Goal: Information Seeking & Learning: Stay updated

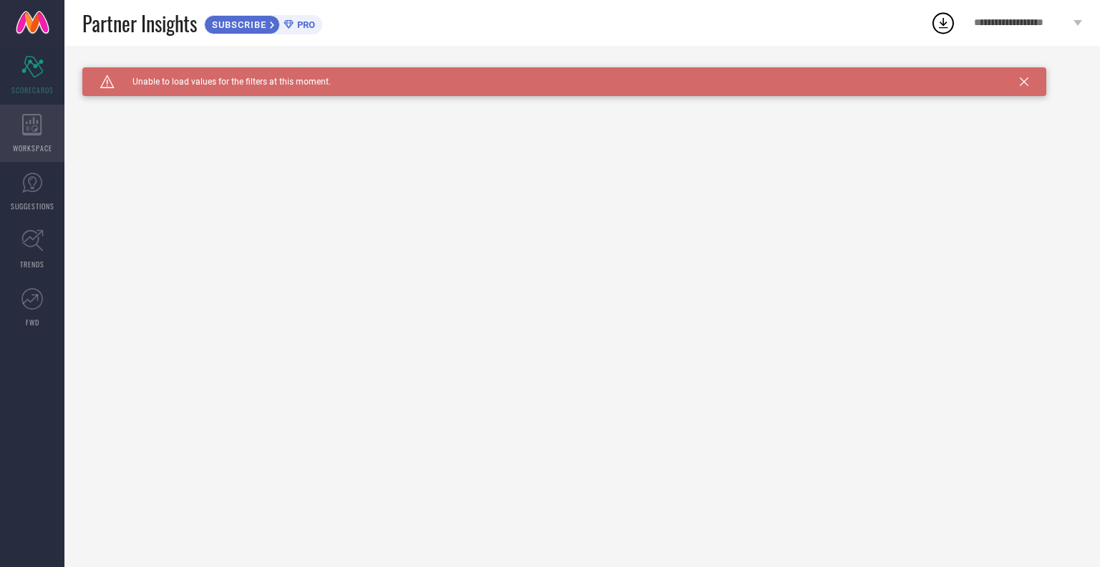
click at [32, 134] on icon at bounding box center [31, 124] width 19 height 21
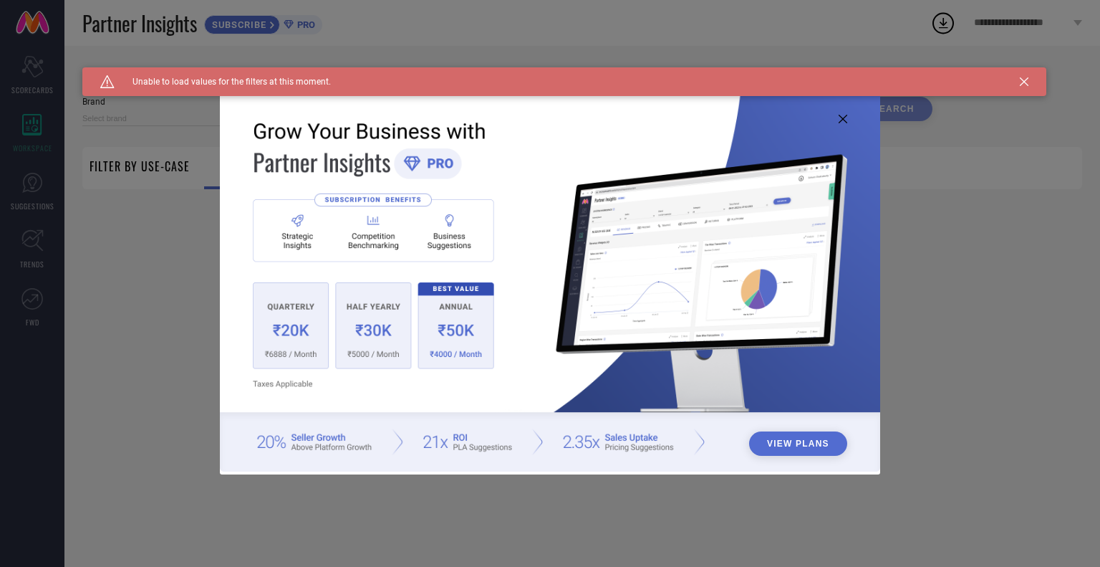
type input "1 STOP FASHION"
type input "All"
click at [847, 120] on img at bounding box center [550, 282] width 661 height 380
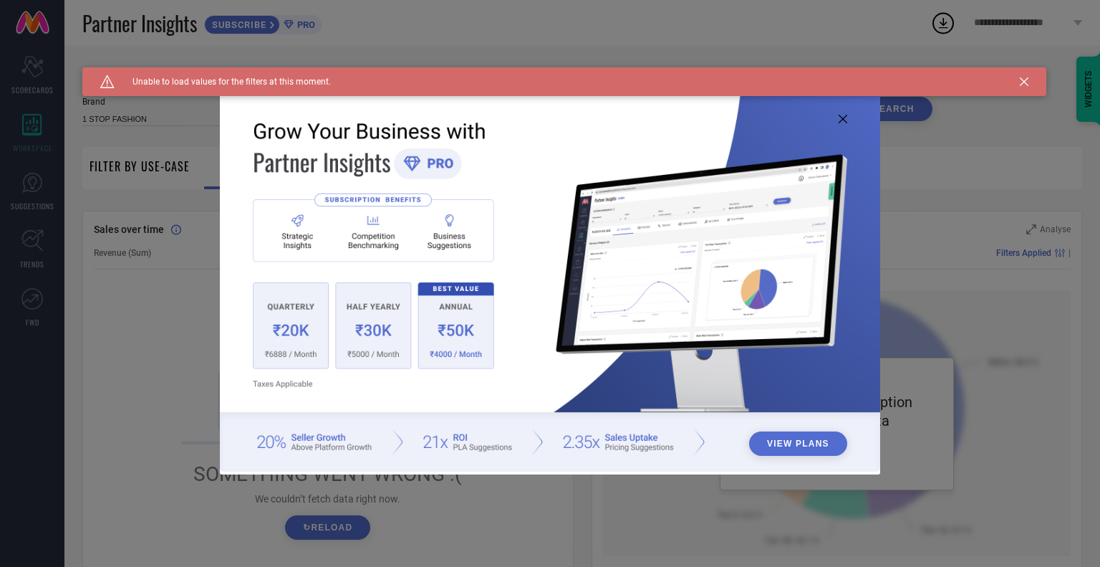
click at [851, 119] on img at bounding box center [550, 282] width 661 height 380
click at [842, 118] on icon at bounding box center [843, 119] width 9 height 9
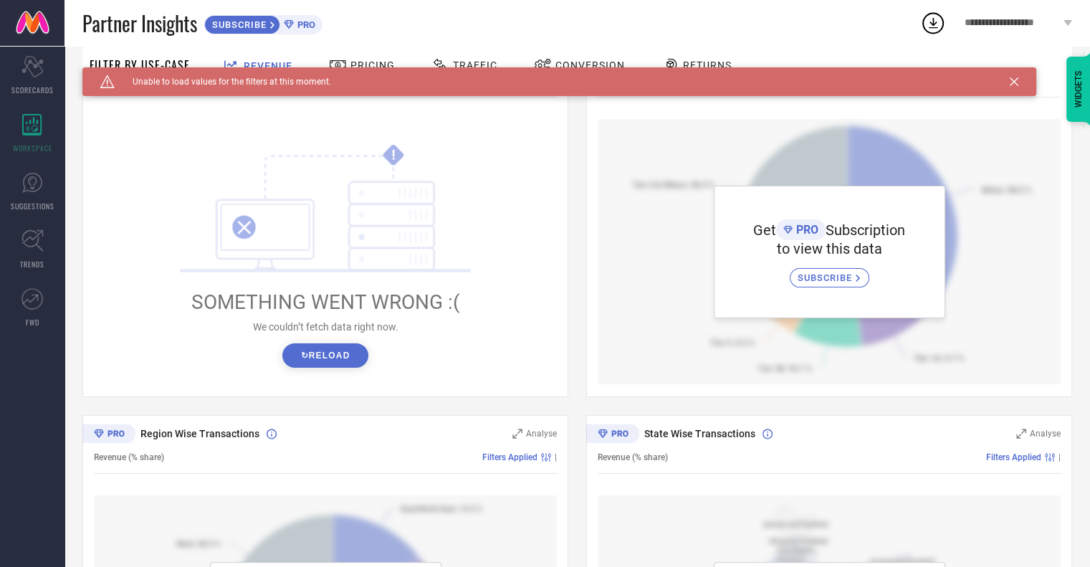
scroll to position [171, 0]
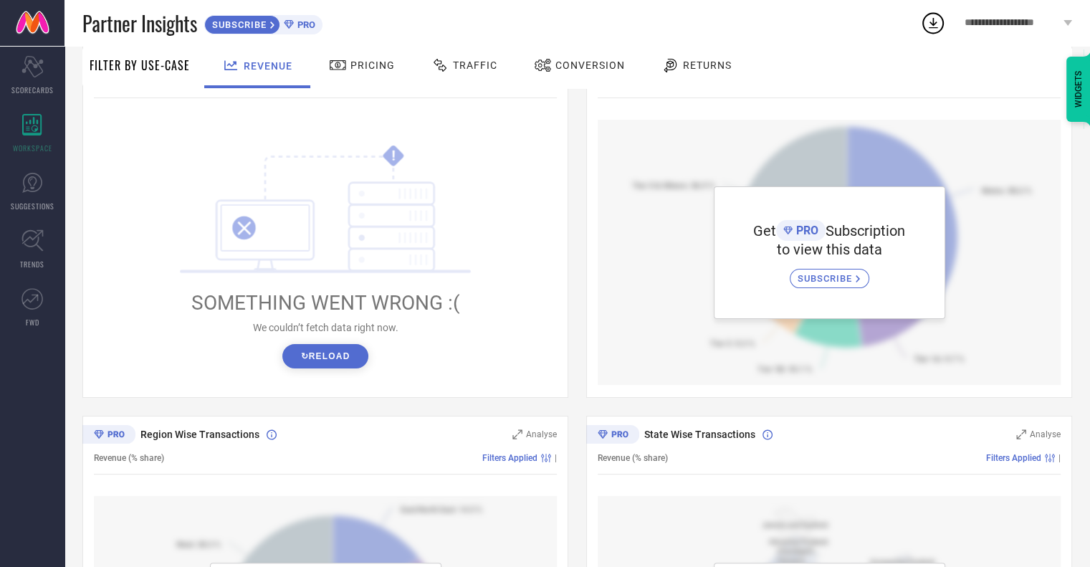
click at [309, 362] on button "↻ Reload" at bounding box center [324, 356] width 85 height 24
click at [346, 70] on div at bounding box center [339, 65] width 21 height 17
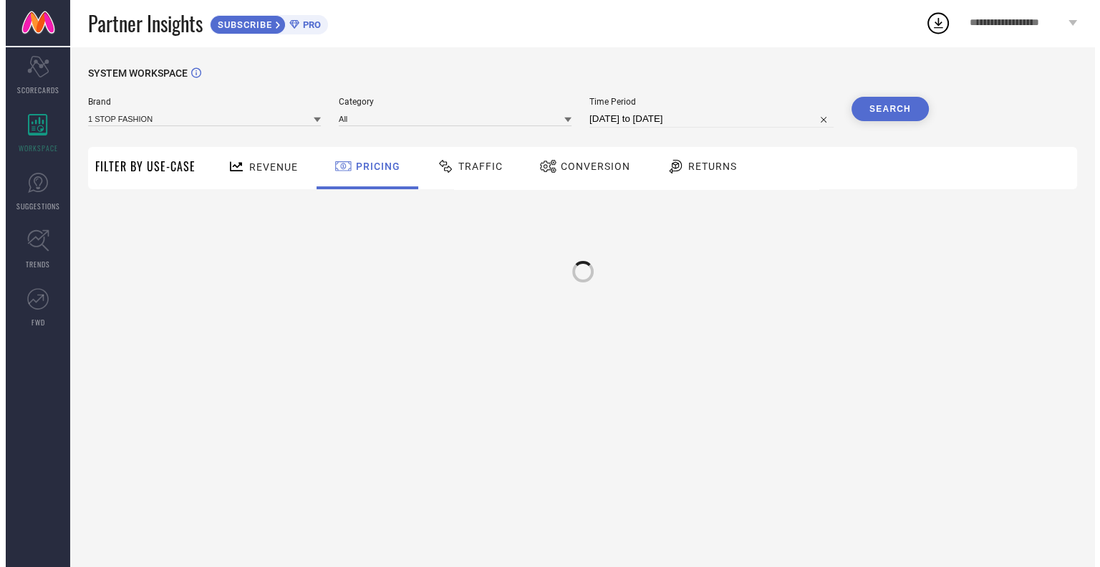
scroll to position [0, 0]
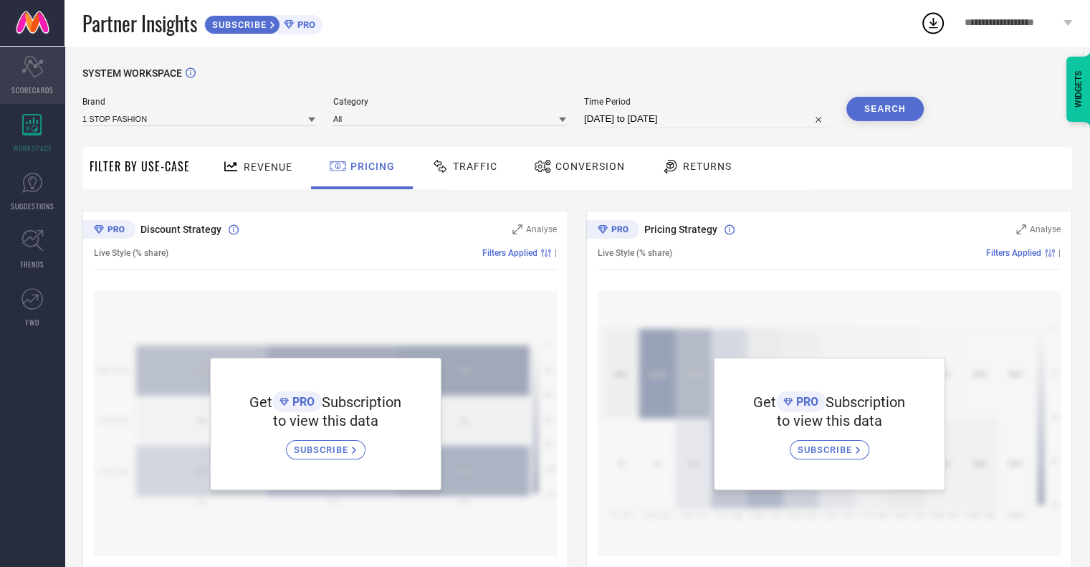
click at [37, 80] on div "Scorecard SCORECARDS" at bounding box center [32, 75] width 64 height 57
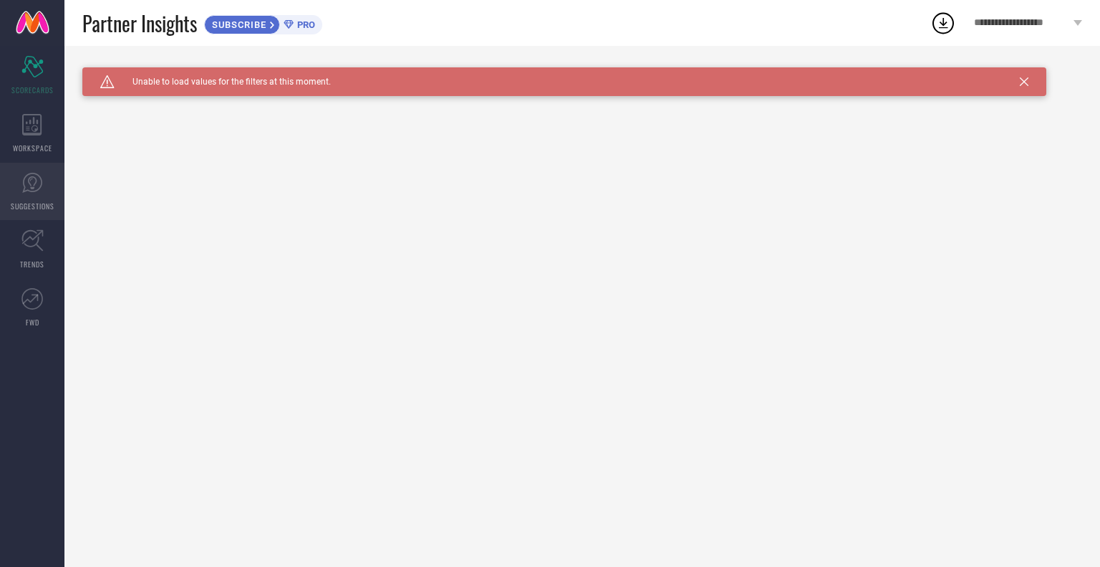
click at [32, 174] on icon at bounding box center [31, 182] width 21 height 21
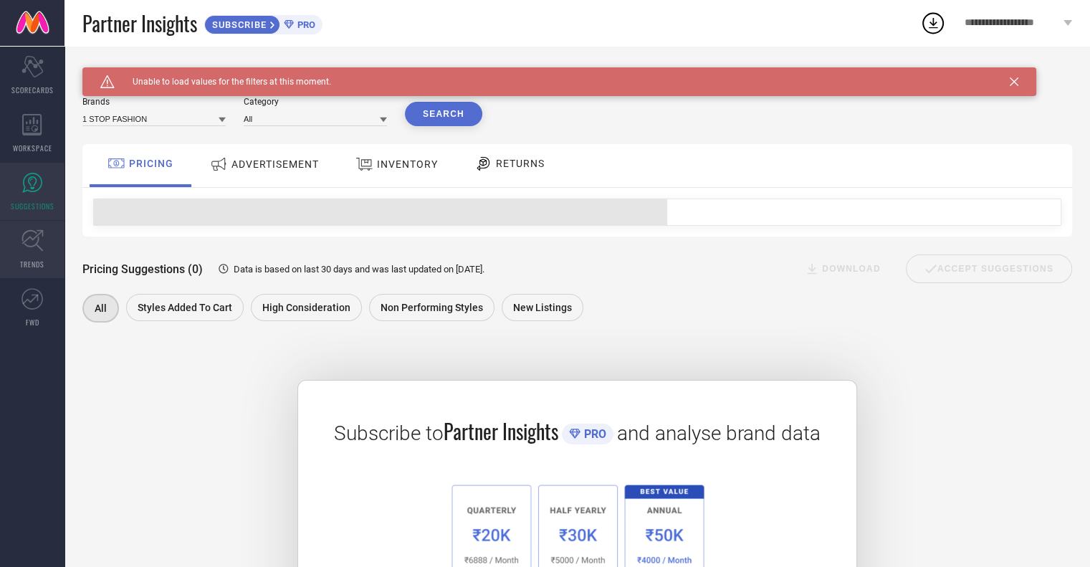
click at [41, 257] on link "TRENDS" at bounding box center [32, 249] width 64 height 57
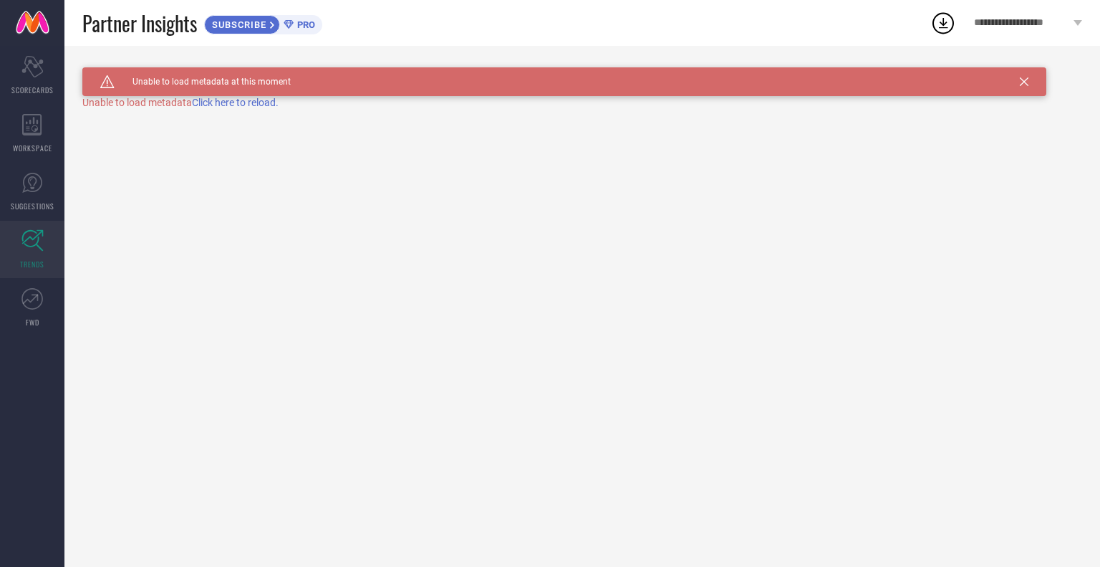
click at [258, 105] on span "Click here to reload." at bounding box center [235, 102] width 87 height 11
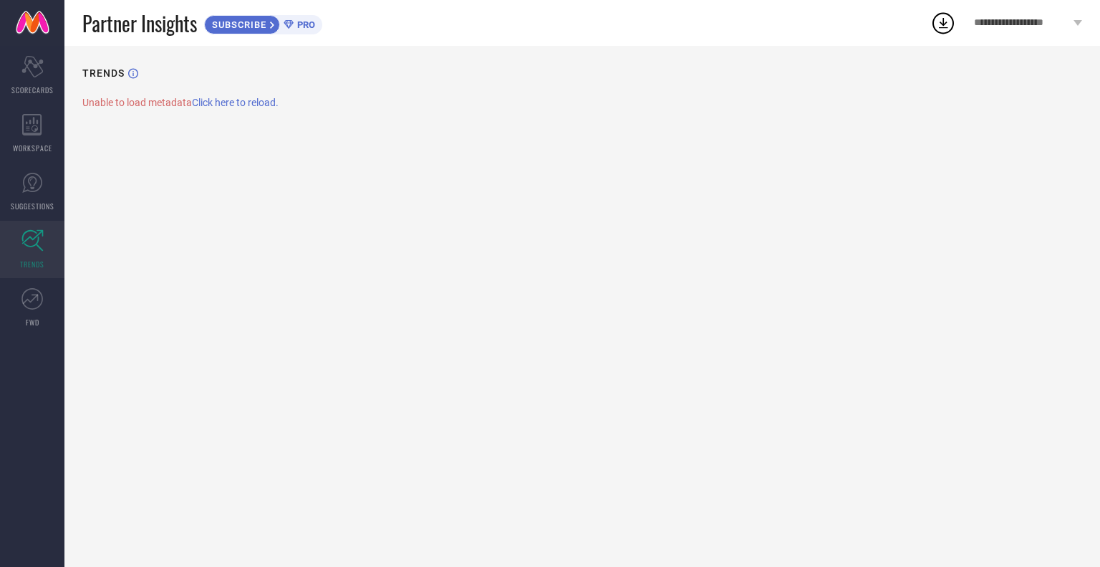
click at [36, 30] on link at bounding box center [32, 23] width 64 height 46
